Goal: Go to known website: Go to known website

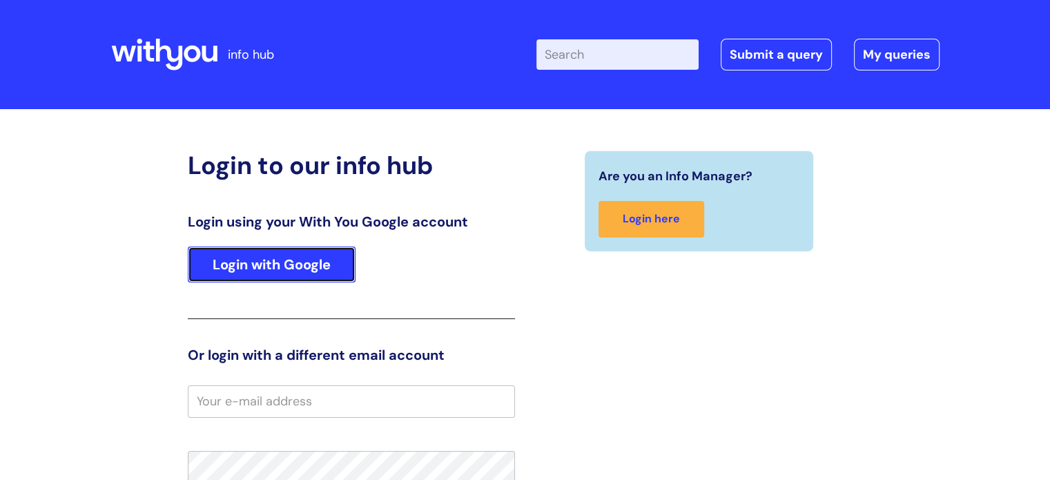
click at [317, 254] on link "Login with Google" at bounding box center [272, 264] width 168 height 36
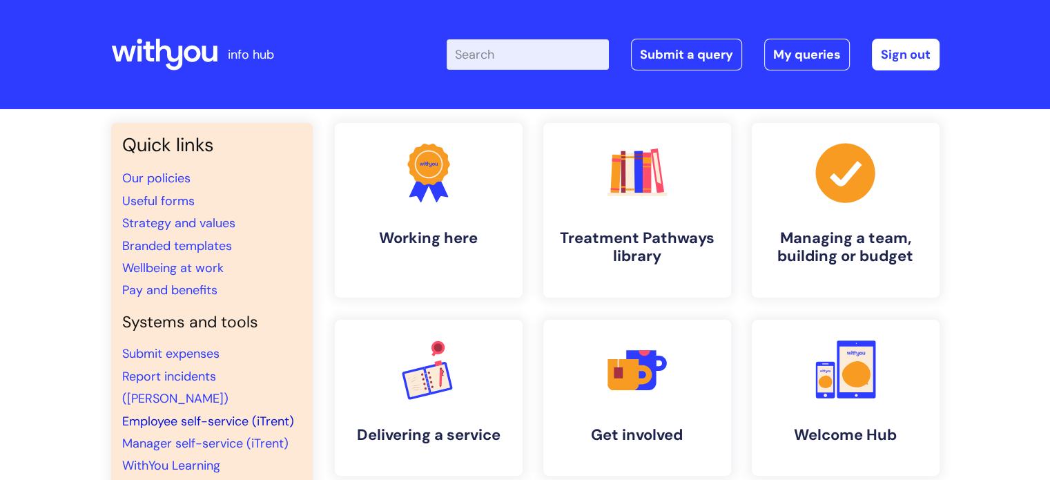
click at [242, 413] on link "Employee self-service (iTrent)" at bounding box center [208, 421] width 172 height 17
